Goal: Task Accomplishment & Management: Manage account settings

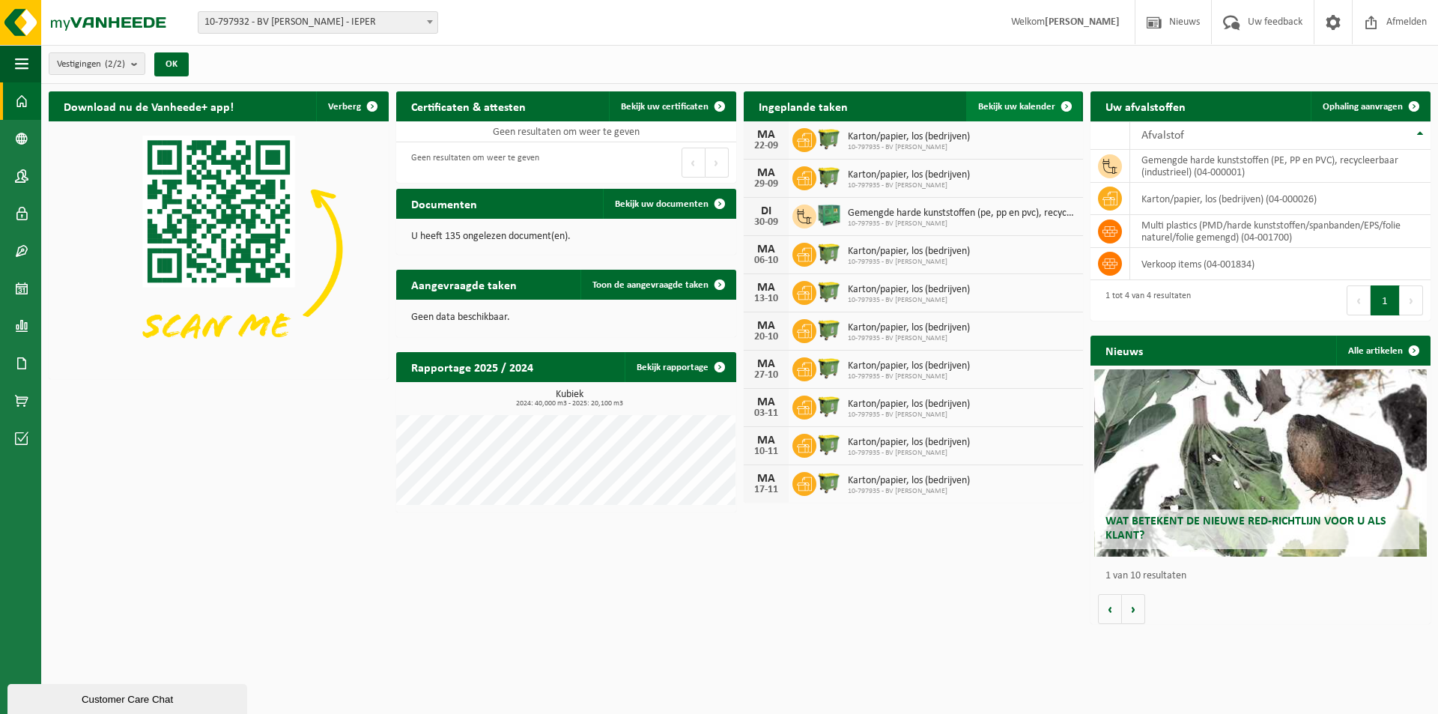
click at [1024, 107] on span "Bekijk uw kalender" at bounding box center [1016, 107] width 77 height 10
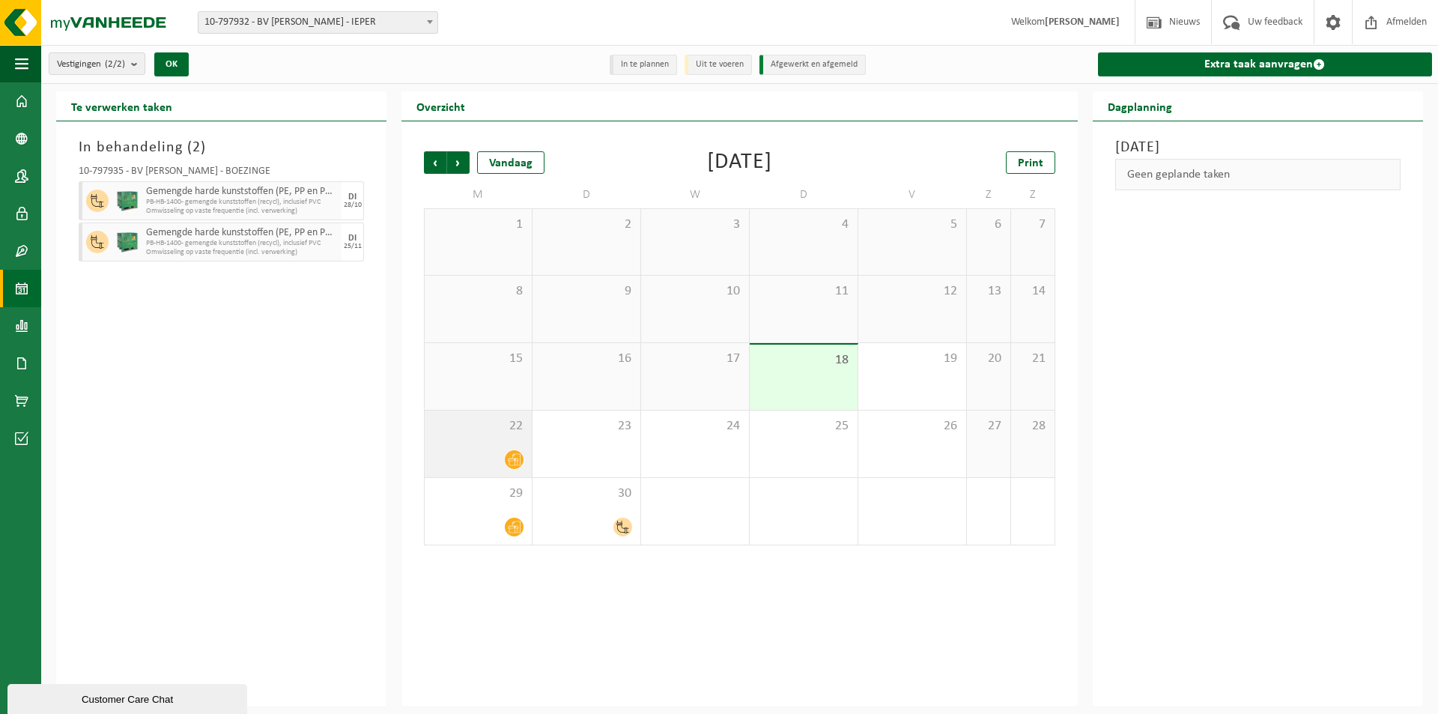
click at [518, 465] on span at bounding box center [514, 459] width 19 height 19
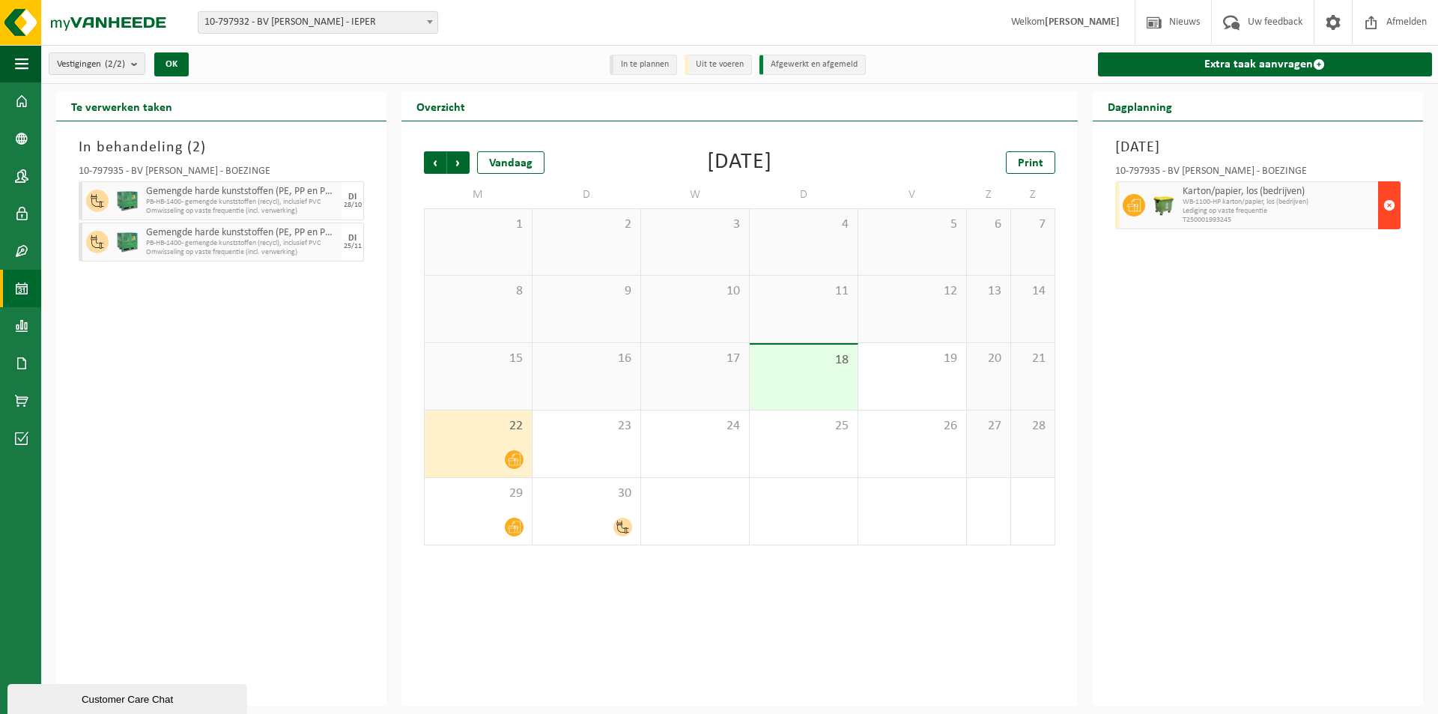
click at [1383, 203] on button "button" at bounding box center [1389, 205] width 22 height 48
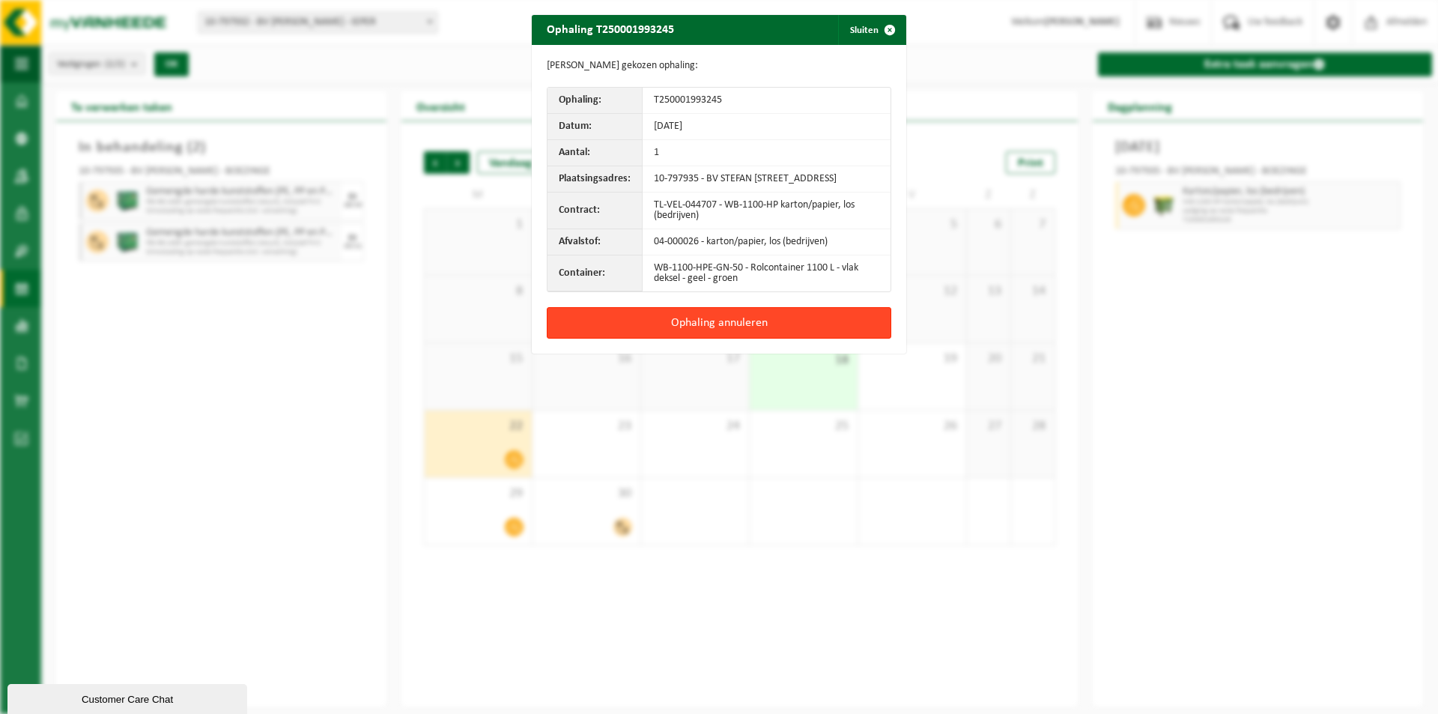
click at [792, 329] on button "Ophaling annuleren" at bounding box center [719, 322] width 345 height 31
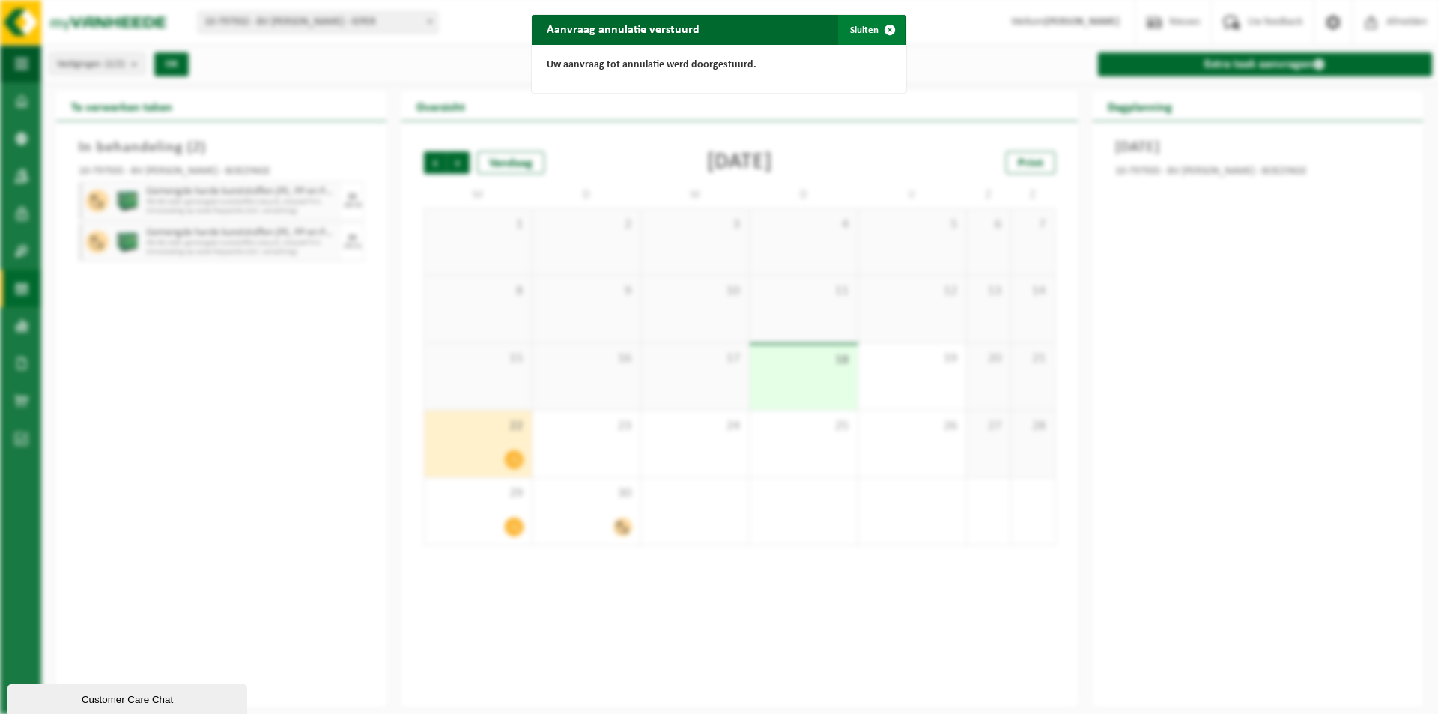
click at [883, 31] on span "button" at bounding box center [890, 30] width 30 height 30
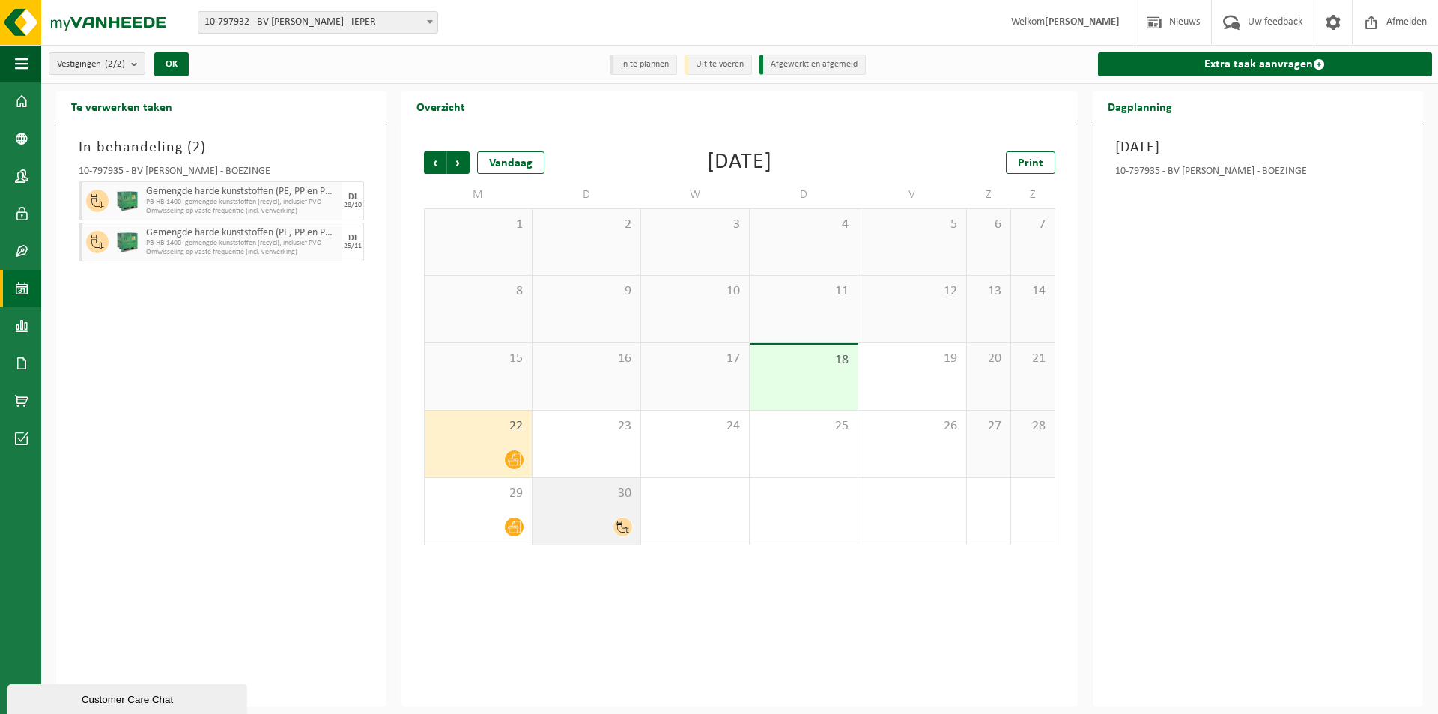
click at [572, 520] on div at bounding box center [586, 527] width 93 height 20
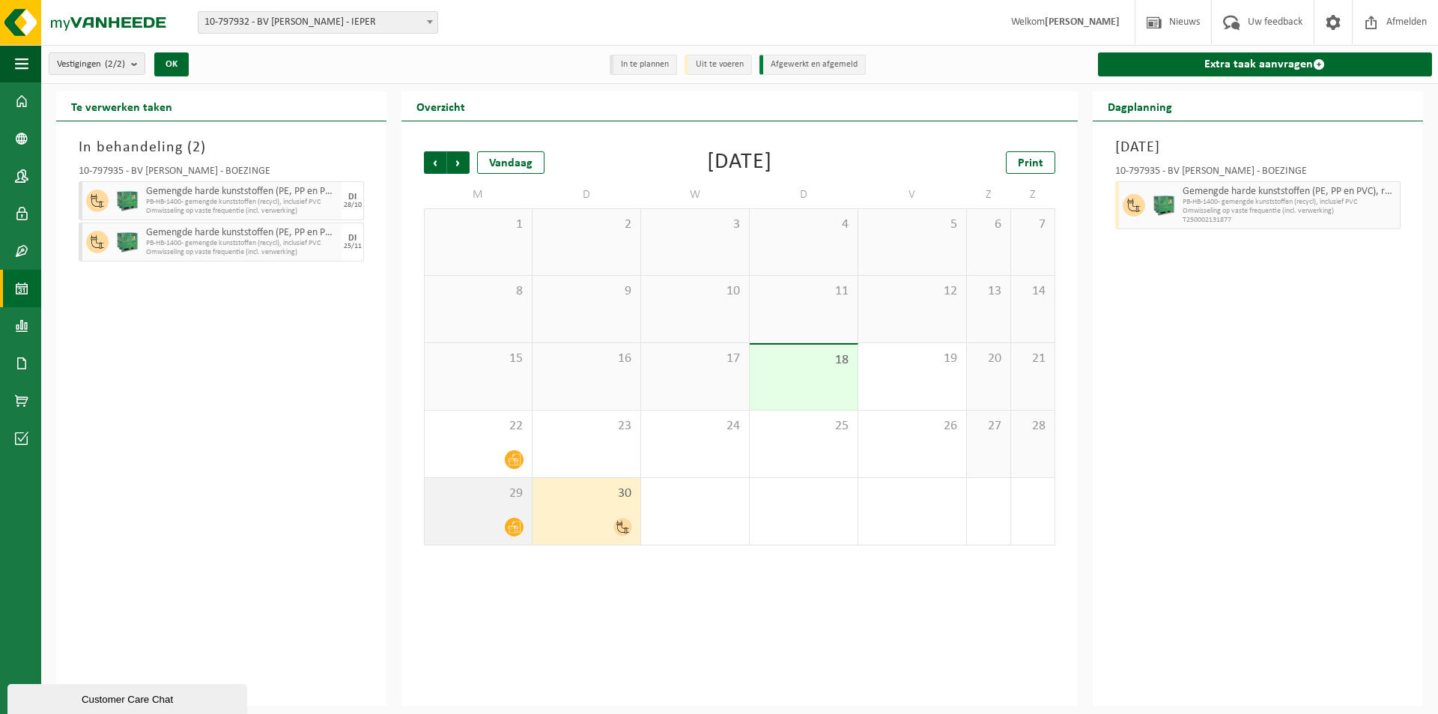
click at [457, 513] on div "29" at bounding box center [478, 511] width 107 height 67
